Goal: Information Seeking & Learning: Learn about a topic

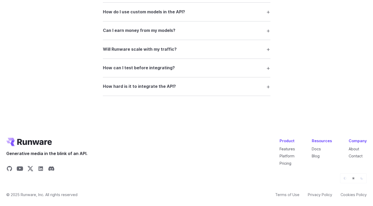
click at [346, 179] on icon "Default" at bounding box center [344, 178] width 3 height 3
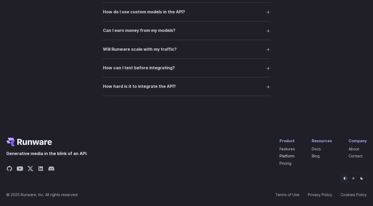
click at [284, 156] on link "Platform" at bounding box center [286, 156] width 15 height 4
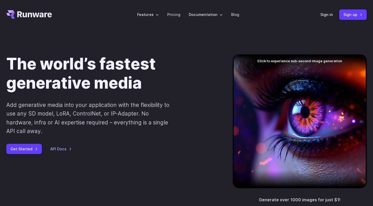
click at [284, 61] on div at bounding box center [300, 121] width 134 height 134
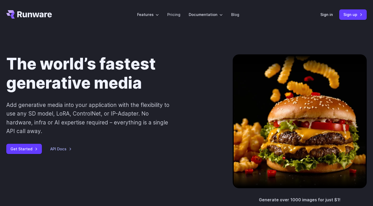
click at [214, 95] on div "The world’s fastest generative media Add generative media into your application…" at bounding box center [111, 104] width 210 height 100
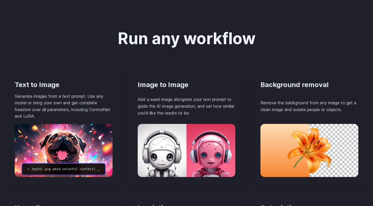
scroll to position [494, 0]
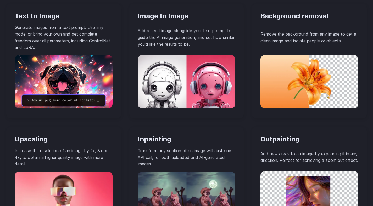
click at [188, 67] on img at bounding box center [187, 81] width 98 height 53
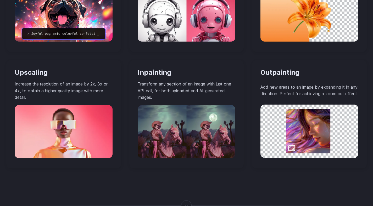
scroll to position [557, 0]
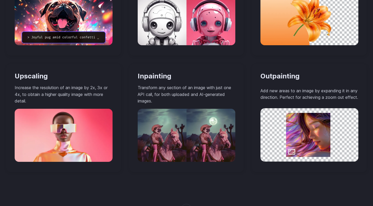
click at [201, 125] on img at bounding box center [187, 135] width 98 height 53
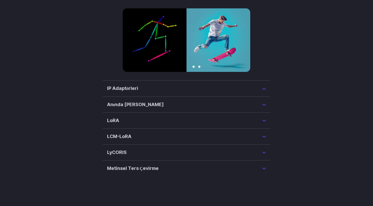
scroll to position [1289, 0]
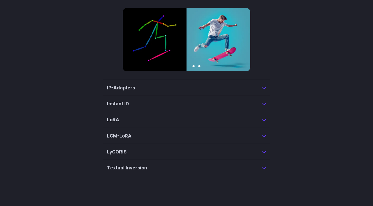
click at [153, 84] on summary "IP-Adapters" at bounding box center [186, 87] width 159 height 7
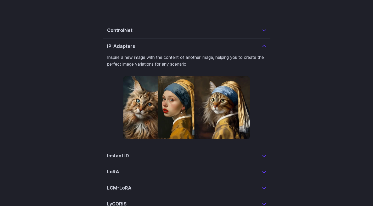
scroll to position [1235, 0]
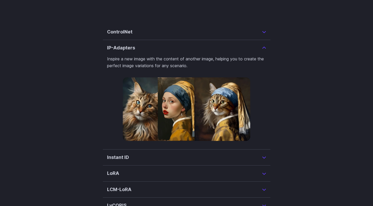
click at [192, 150] on details "Instant ID InstantID is a cutting-edge method for creating ID-Preserving images…" at bounding box center [186, 158] width 167 height 16
click at [128, 154] on h3 "Instant ID" at bounding box center [118, 157] width 22 height 7
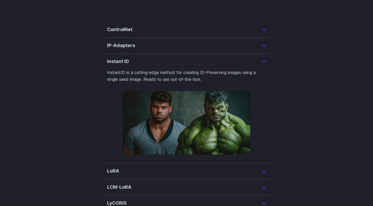
scroll to position [1252, 0]
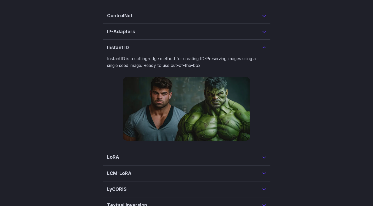
click at [118, 154] on h3 "LoRA" at bounding box center [113, 157] width 12 height 7
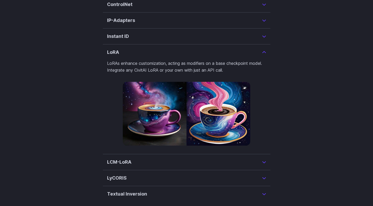
scroll to position [1267, 0]
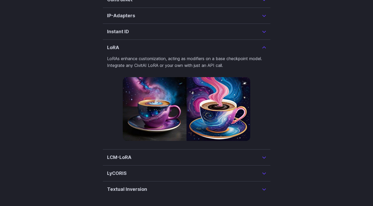
click at [117, 154] on h3 "LCM-LoRA" at bounding box center [119, 157] width 24 height 7
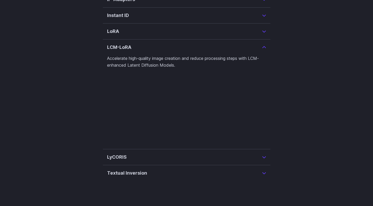
scroll to position [1284, 0]
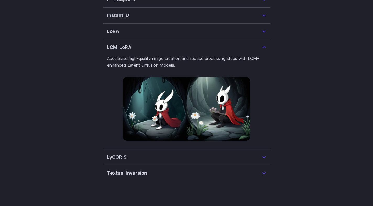
click at [119, 154] on h3 "LyCORIS" at bounding box center [117, 157] width 20 height 7
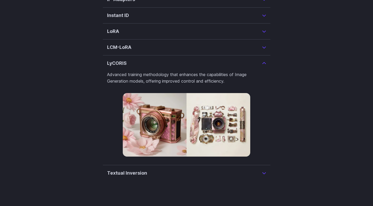
scroll to position [1300, 0]
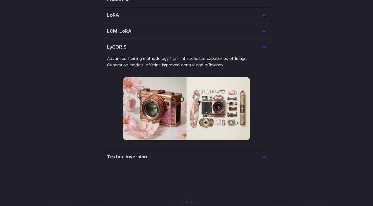
click at [124, 153] on h3 "Textual Inversion" at bounding box center [127, 156] width 40 height 7
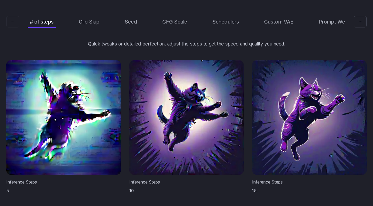
scroll to position [1583, 0]
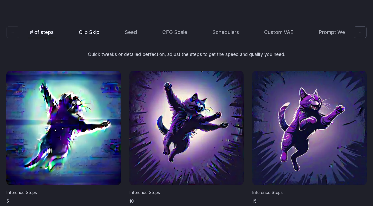
click at [92, 26] on button "Clip Skip" at bounding box center [89, 32] width 25 height 12
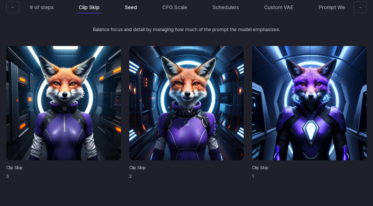
scroll to position [1546, 0]
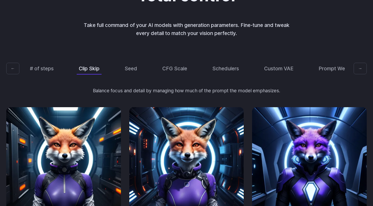
click at [120, 63] on div "# of steps Clip Skip Seed CFG Scale Schedulers Custom VAE Prompt Weights" at bounding box center [186, 69] width 317 height 12
click at [130, 63] on button "Seed" at bounding box center [130, 69] width 17 height 12
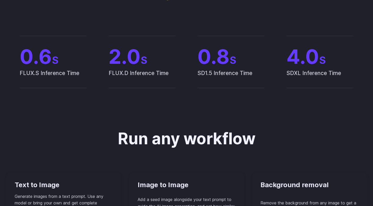
scroll to position [0, 0]
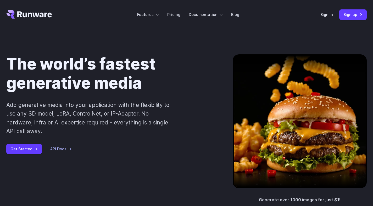
click at [18, 50] on div "The world’s fastest generative media Add generative media into your application…" at bounding box center [186, 128] width 373 height 199
